Goal: Task Accomplishment & Management: Manage account settings

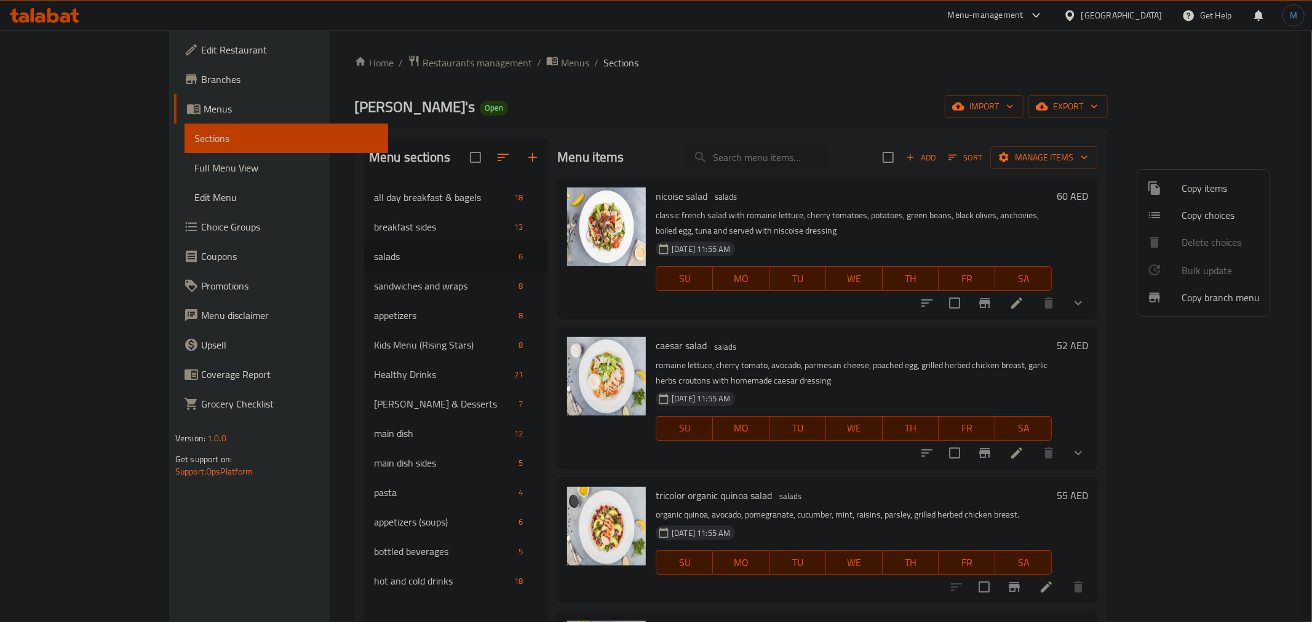
drag, startPoint x: 501, startPoint y: 97, endPoint x: 415, endPoint y: 2, distance: 128.9
click at [501, 97] on div at bounding box center [656, 311] width 1312 height 622
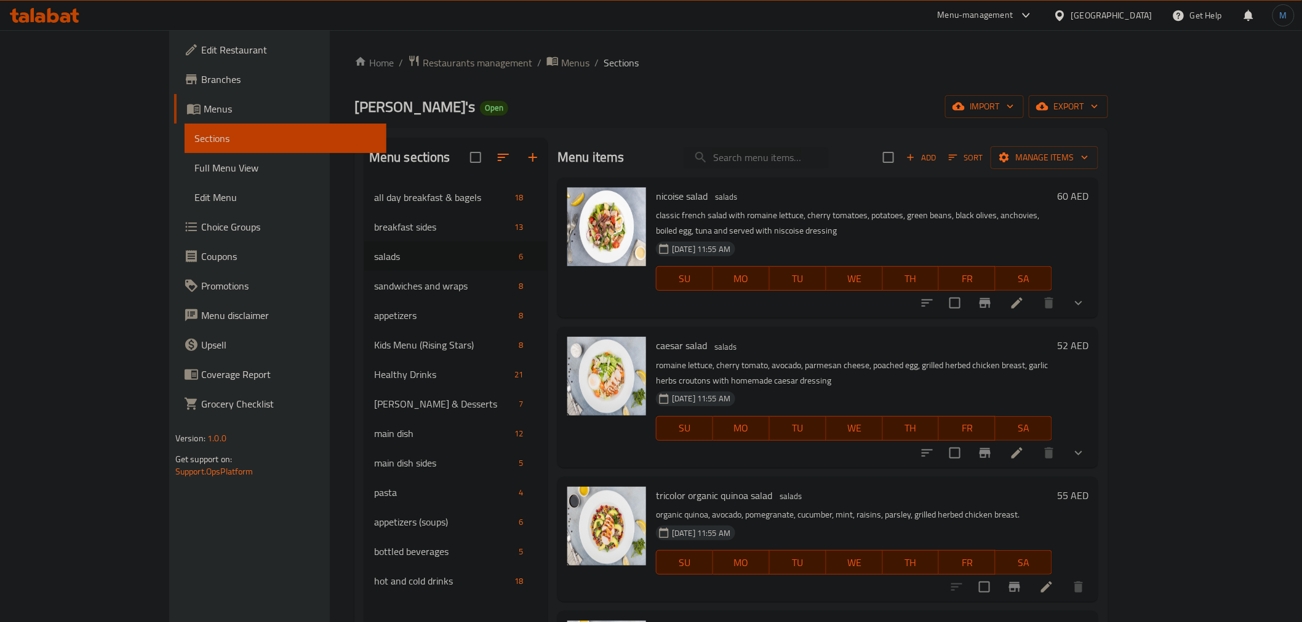
click at [709, 332] on div "caesar salad salads romaine lettuce, cherry tomato, avocado, parmesan cheese, p…" at bounding box center [854, 397] width 406 height 130
click at [767, 387] on div "[DATE] 11:55 AM SU MO TU WE TH FR SA" at bounding box center [854, 420] width 406 height 66
click at [782, 521] on div "[DATE] 11:55 AM SU MO TU WE TH FR SA" at bounding box center [854, 554] width 406 height 66
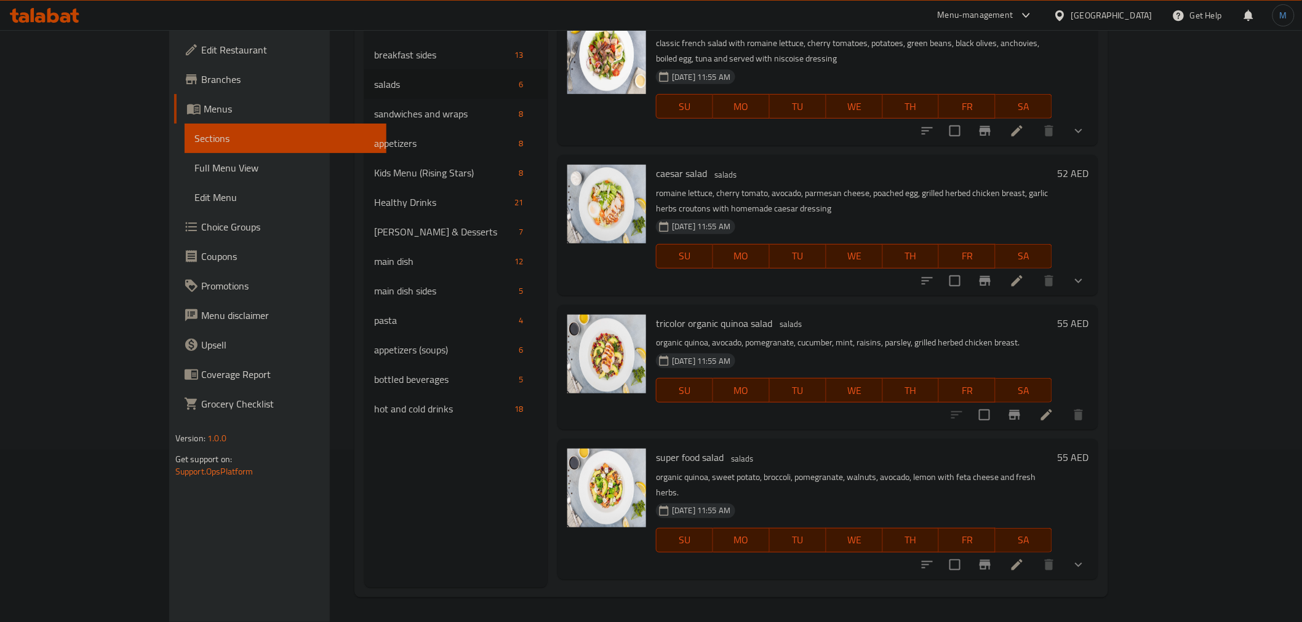
scroll to position [213, 0]
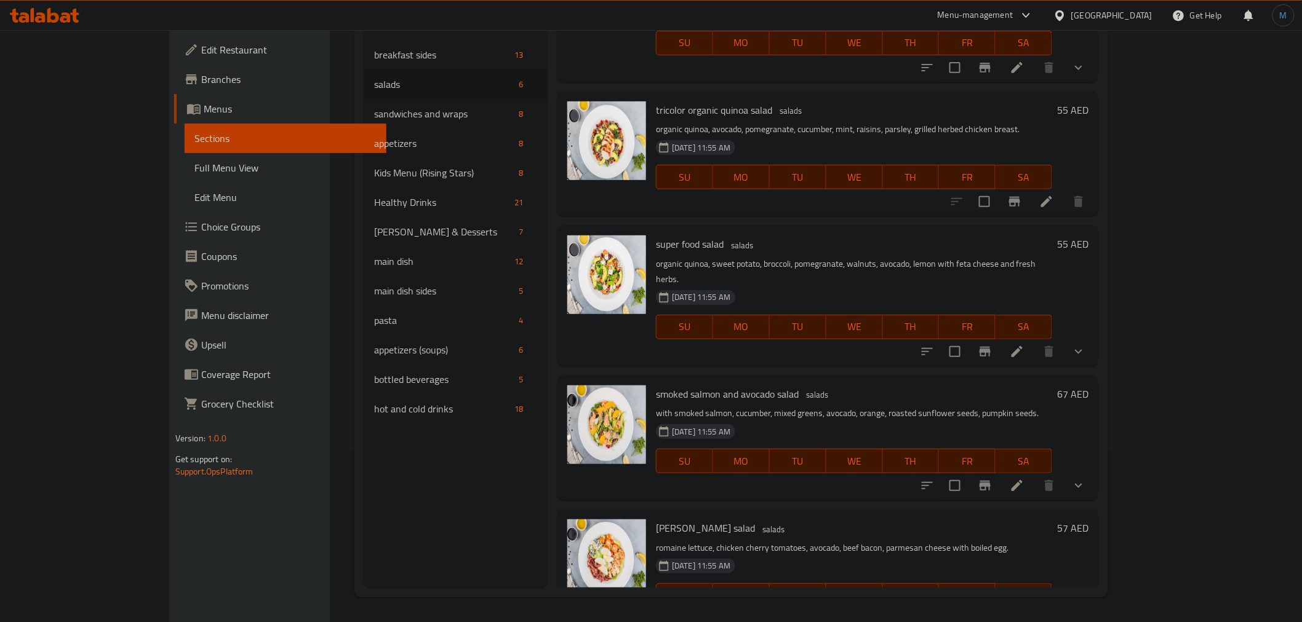
click at [1093, 606] on button "show more" at bounding box center [1079, 621] width 30 height 30
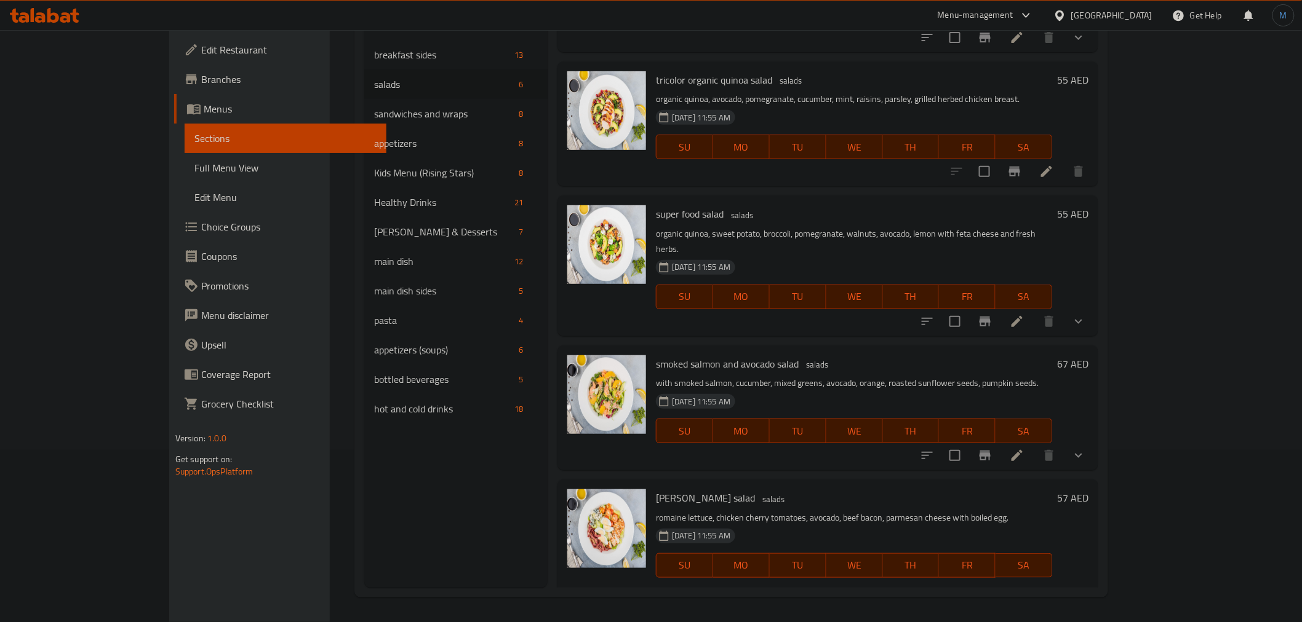
scroll to position [273, 0]
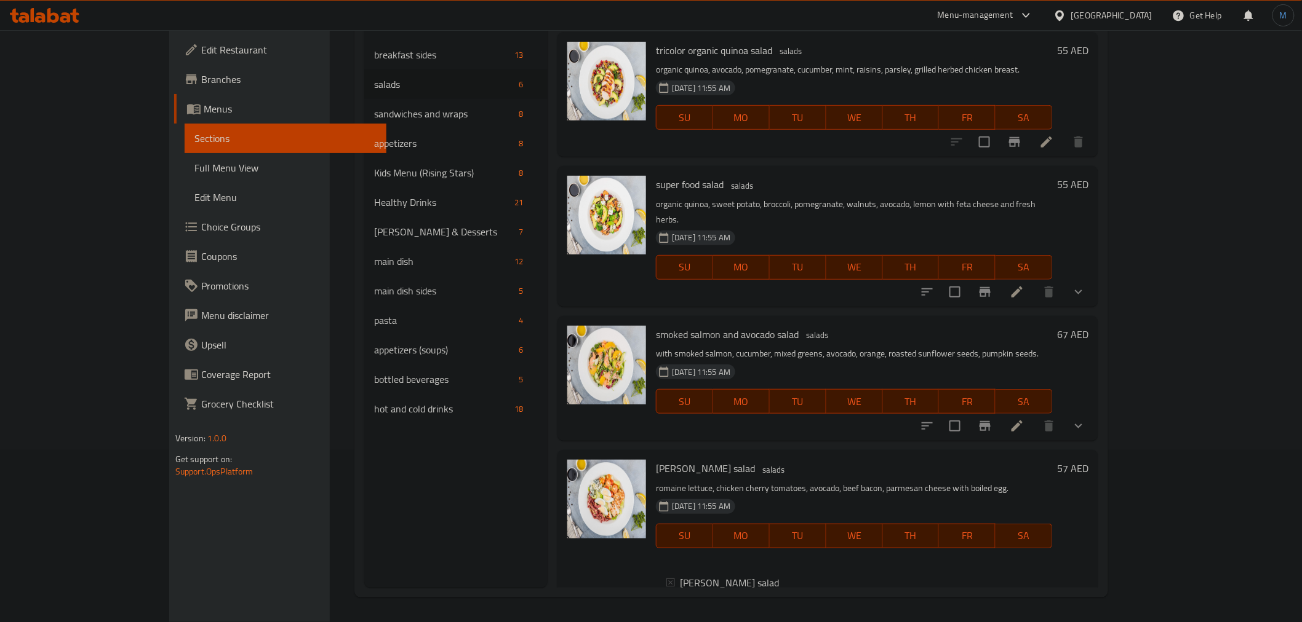
click at [1024, 603] on icon at bounding box center [1016, 610] width 15 height 15
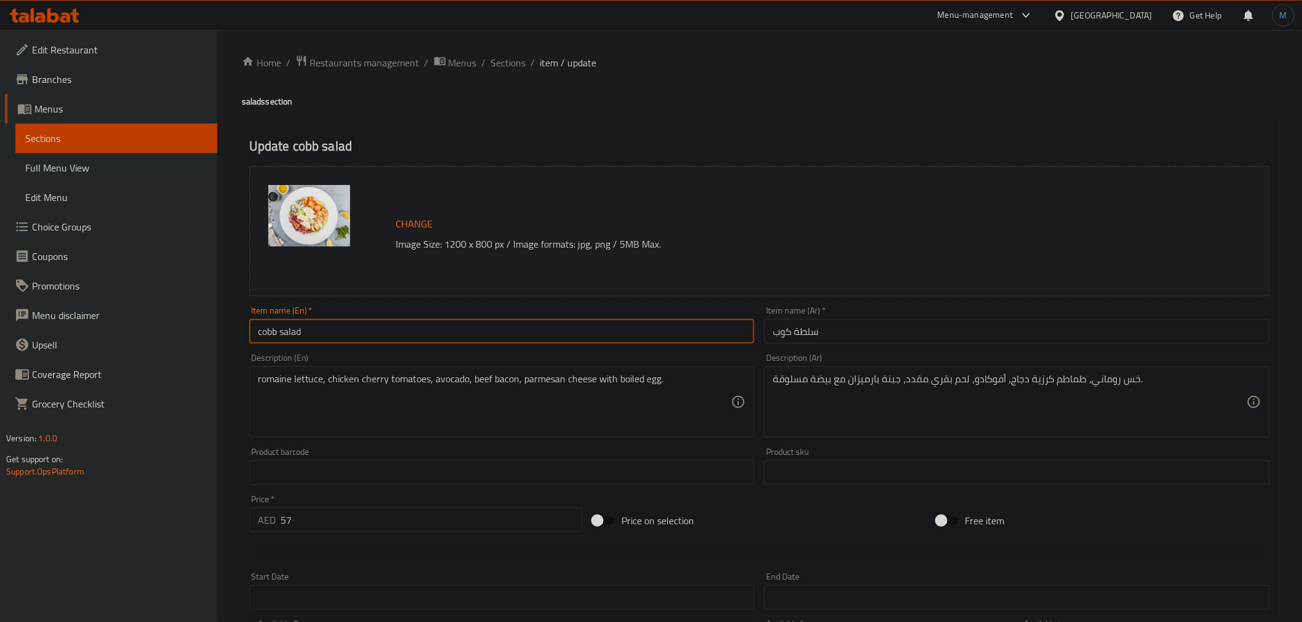
click at [359, 330] on input "[PERSON_NAME] salad" at bounding box center [502, 331] width 506 height 25
click at [514, 65] on span "Sections" at bounding box center [508, 62] width 35 height 15
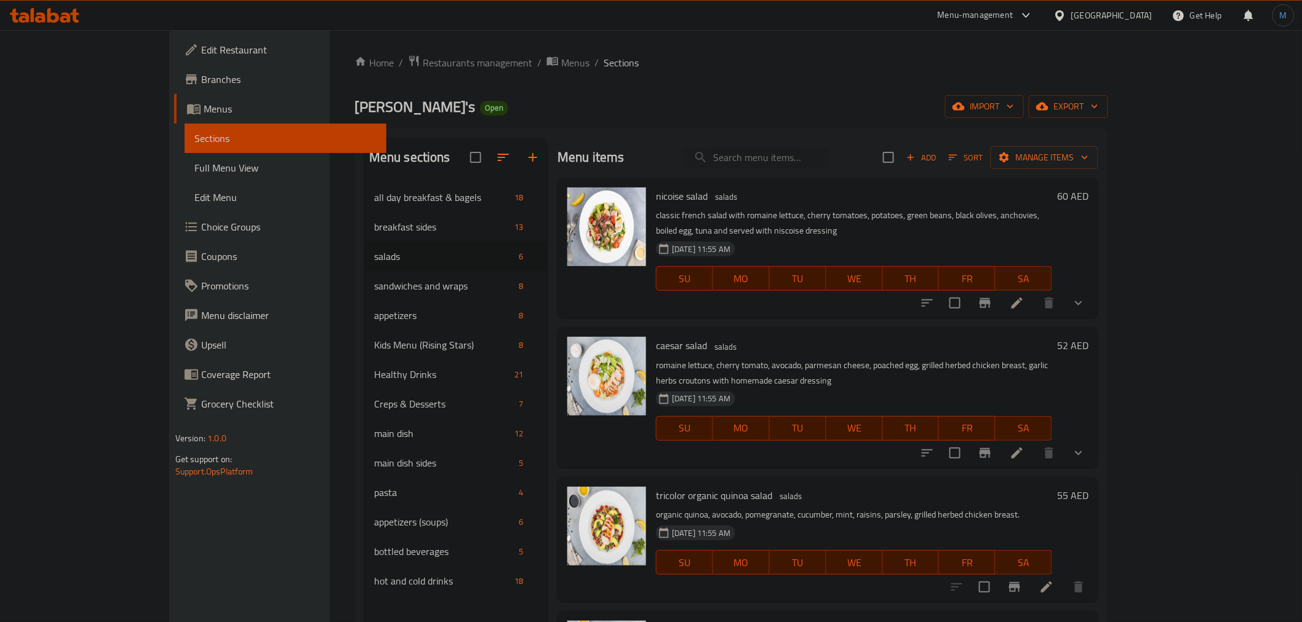
click at [940, 387] on div "[DATE] 11:55 AM SU MO TU WE TH FR SA" at bounding box center [854, 420] width 406 height 66
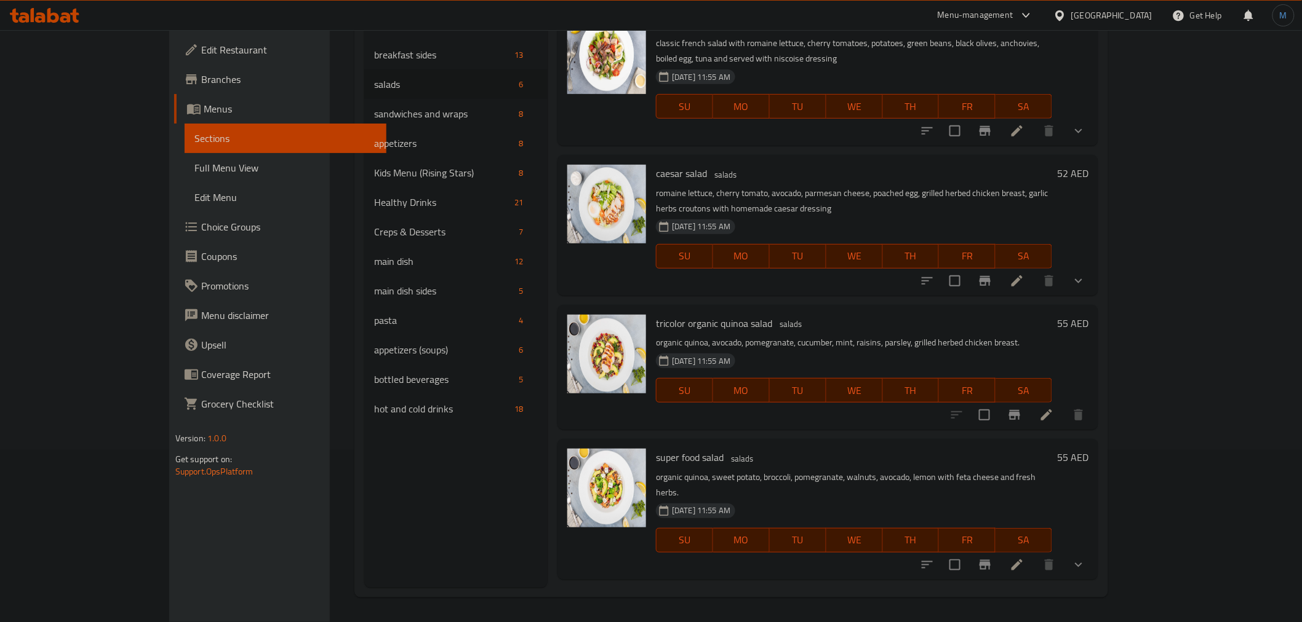
scroll to position [213, 0]
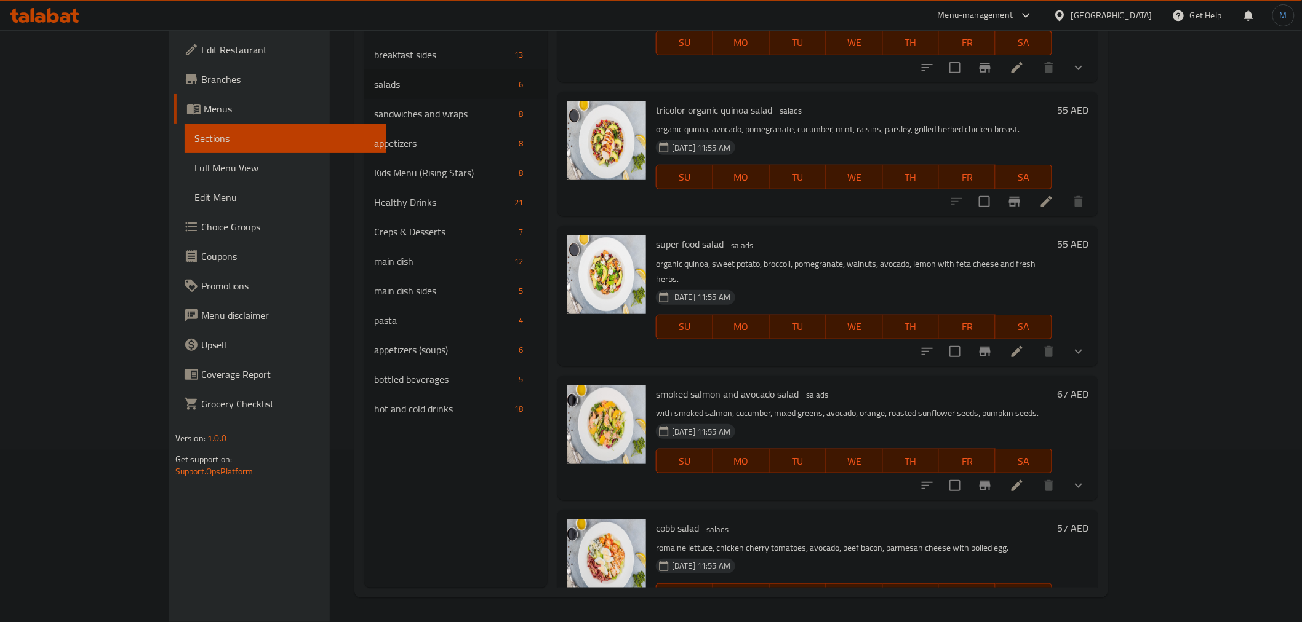
click at [1086, 613] on icon "show more" at bounding box center [1078, 620] width 15 height 15
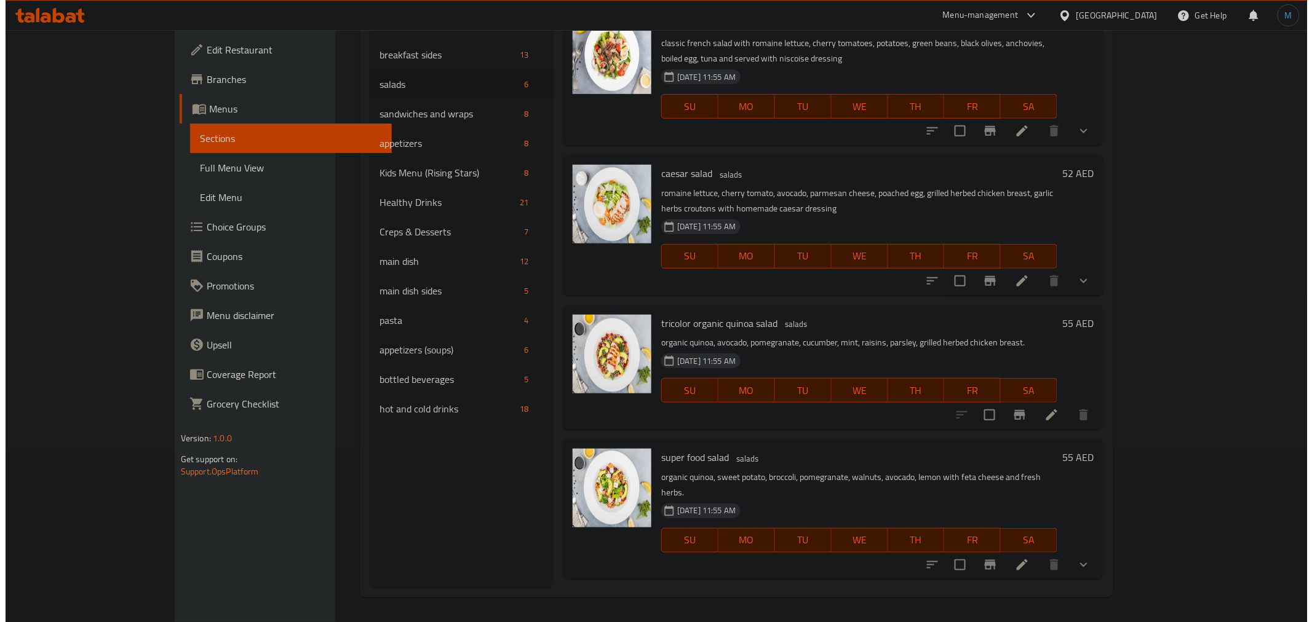
scroll to position [0, 0]
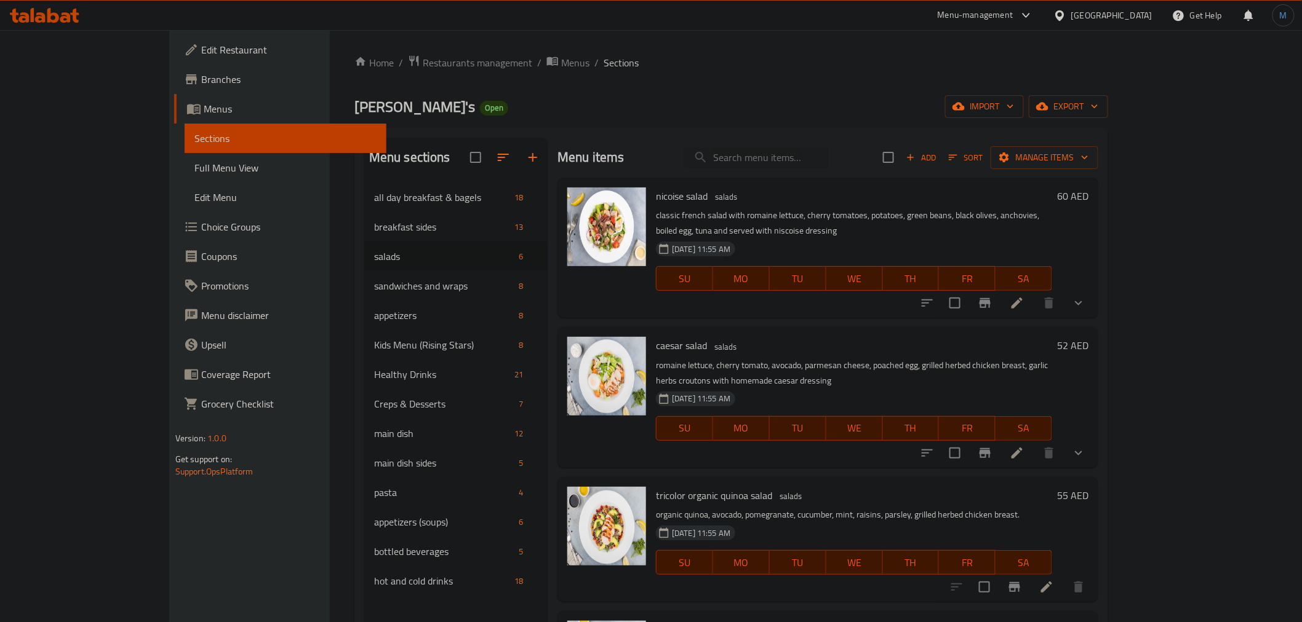
click at [1098, 175] on div "Menu items Add Sort Manage items" at bounding box center [827, 158] width 541 height 40
click at [1108, 114] on button "export" at bounding box center [1067, 106] width 79 height 23
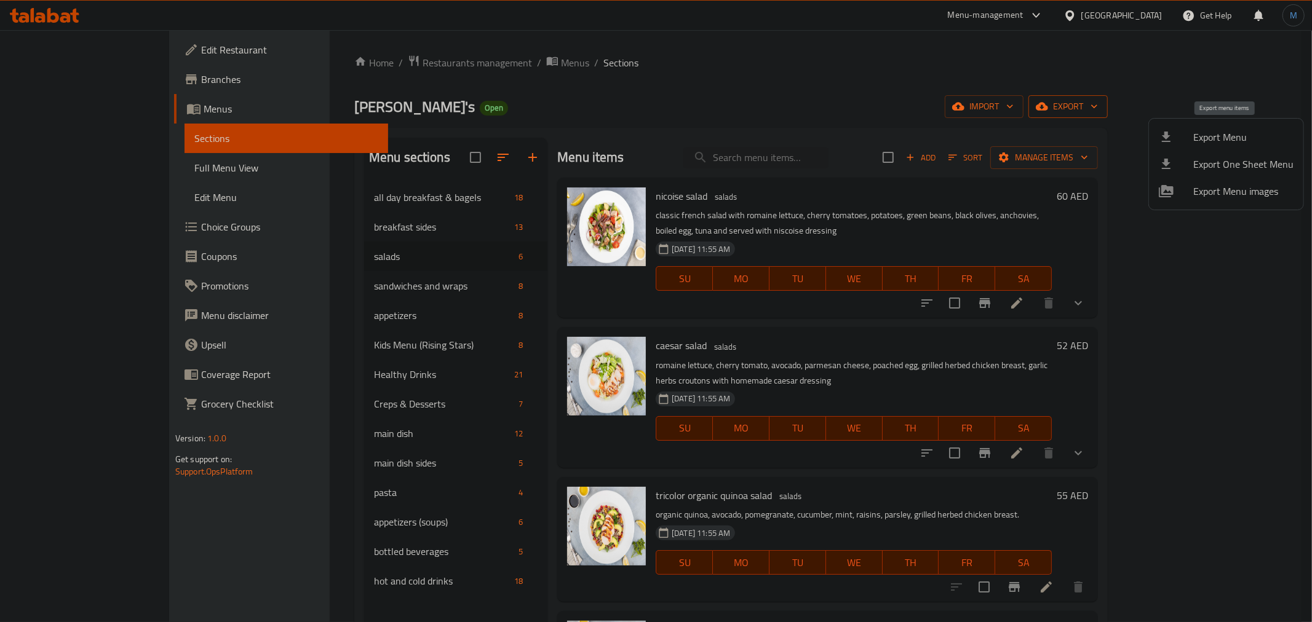
click at [1246, 133] on span "Export Menu" at bounding box center [1243, 137] width 100 height 15
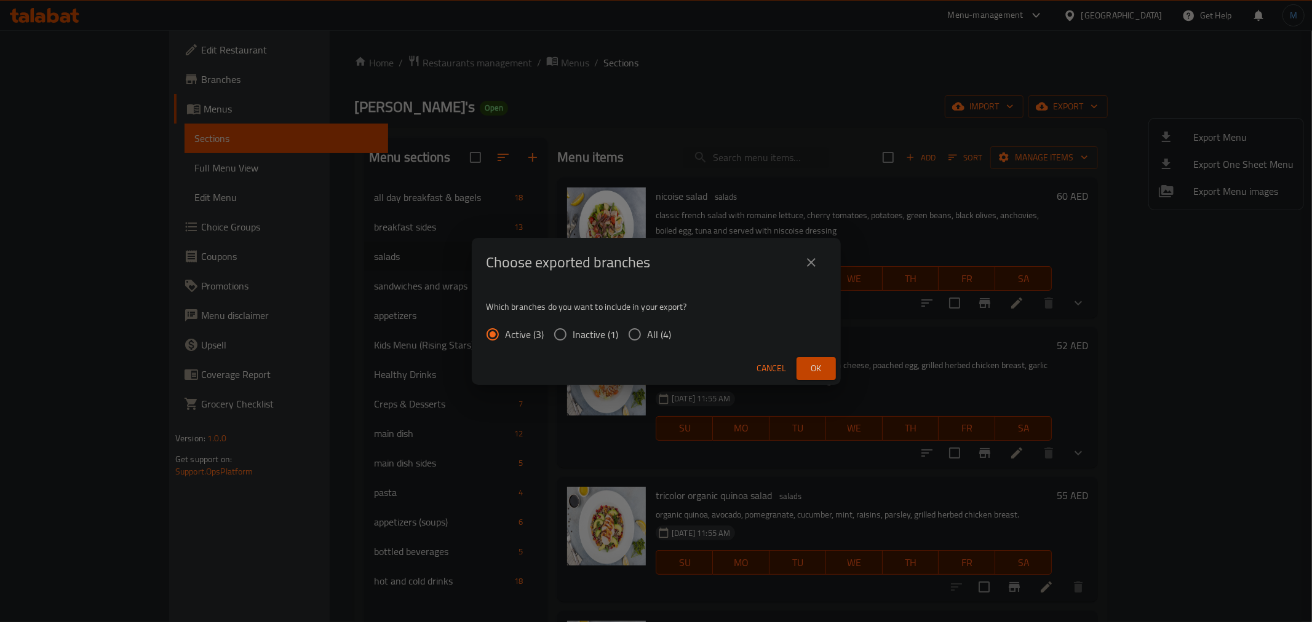
click at [831, 354] on div "Cancel Ok" at bounding box center [656, 368] width 369 height 33
click at [831, 357] on button "Ok" at bounding box center [816, 368] width 39 height 23
